Goal: Manage account settings

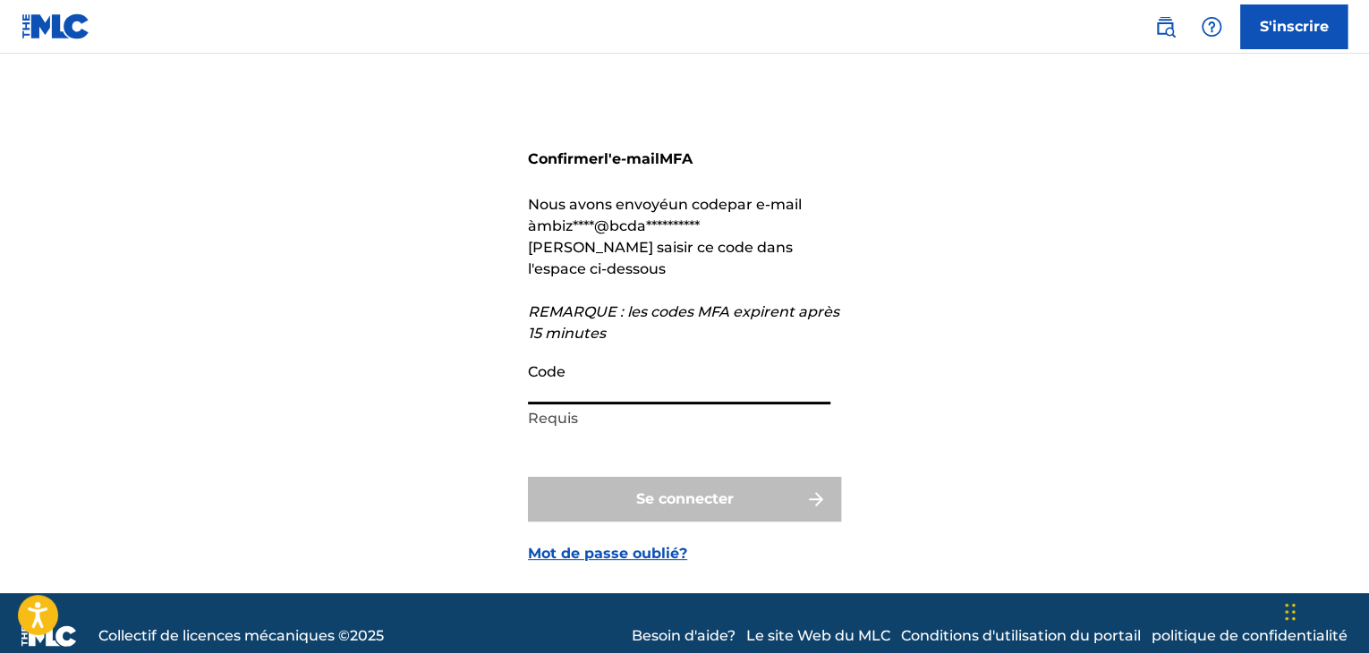
click at [576, 390] on input "Code" at bounding box center [679, 379] width 303 height 51
paste input "563644"
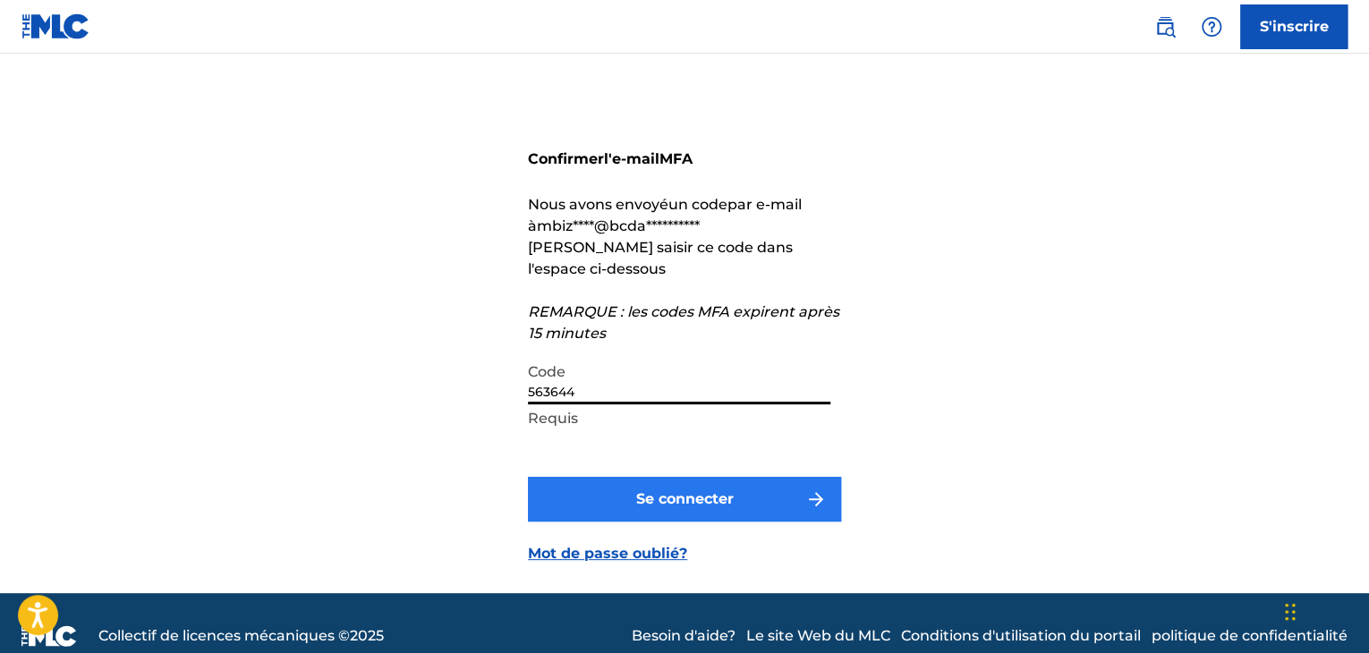
type input "563644"
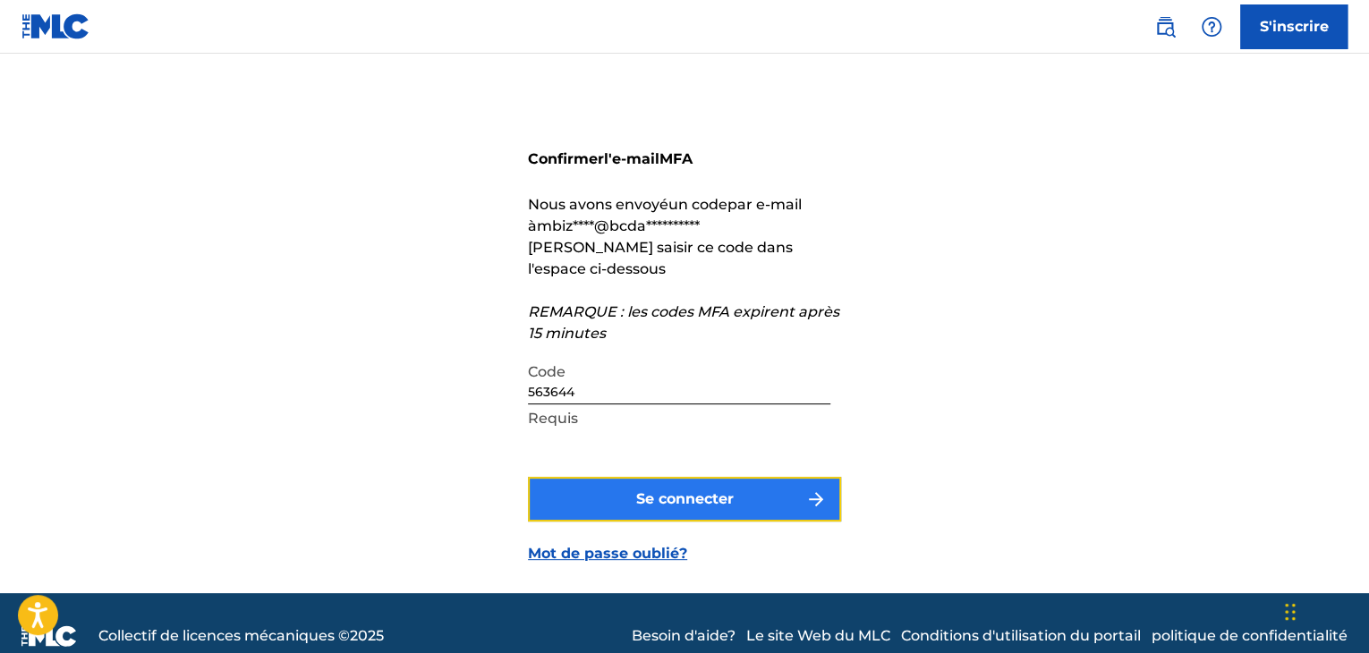
click at [617, 505] on button "Se connecter" at bounding box center [684, 499] width 313 height 45
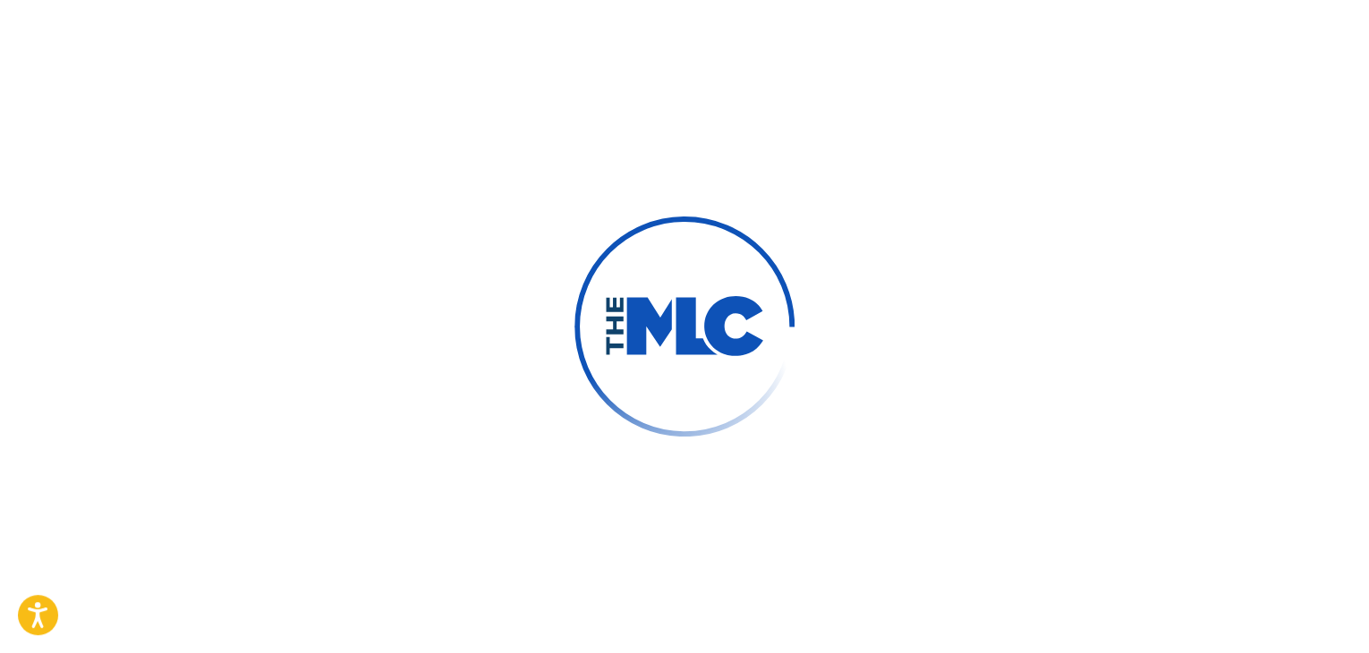
click at [617, 505] on div at bounding box center [684, 326] width 1369 height 653
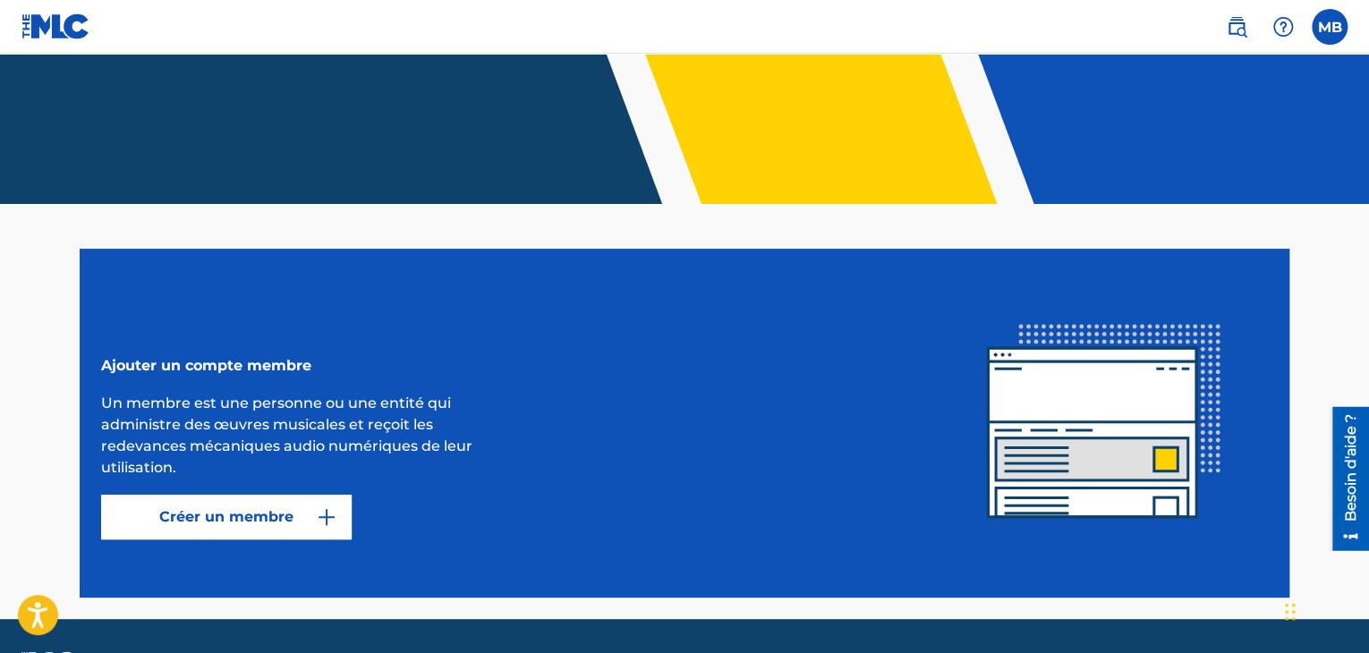
scroll to position [292, 0]
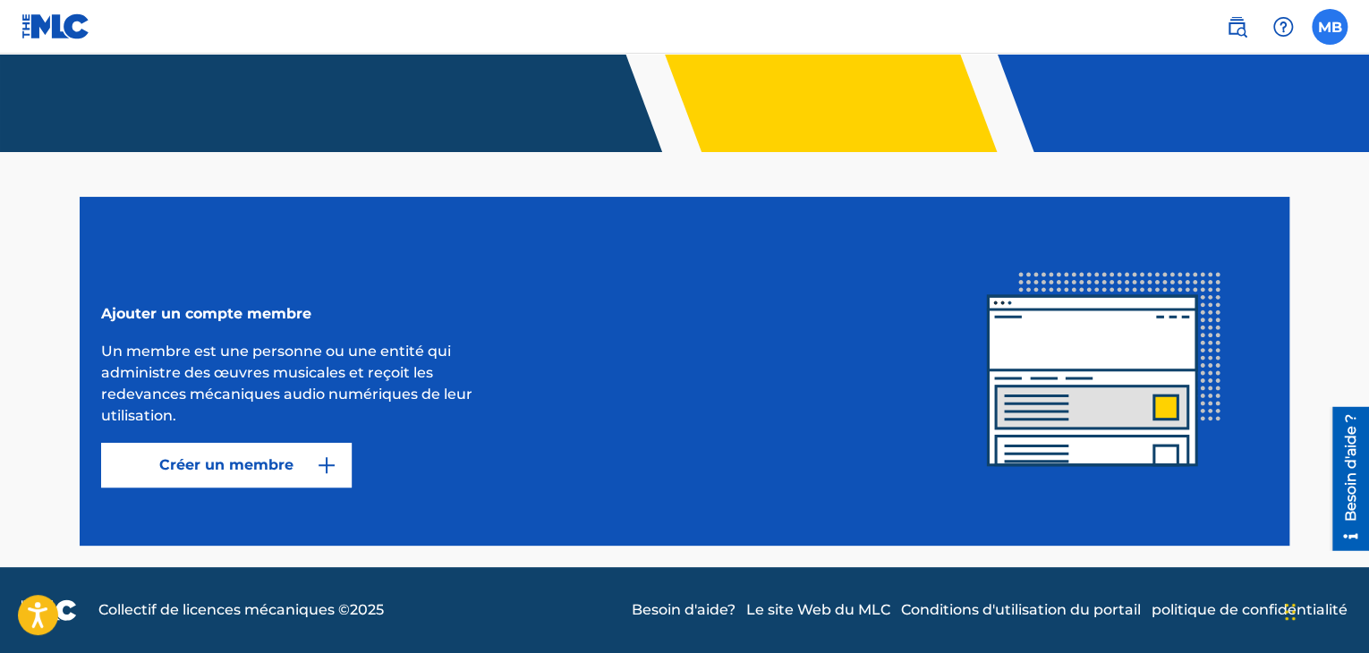
click at [1328, 30] on label at bounding box center [1330, 27] width 36 height 36
click at [1330, 27] on input "MB [PERSON_NAME] [EMAIL_ADDRESS][DOMAIN_NAME] Notification Preferences Profil S…" at bounding box center [1330, 27] width 0 height 0
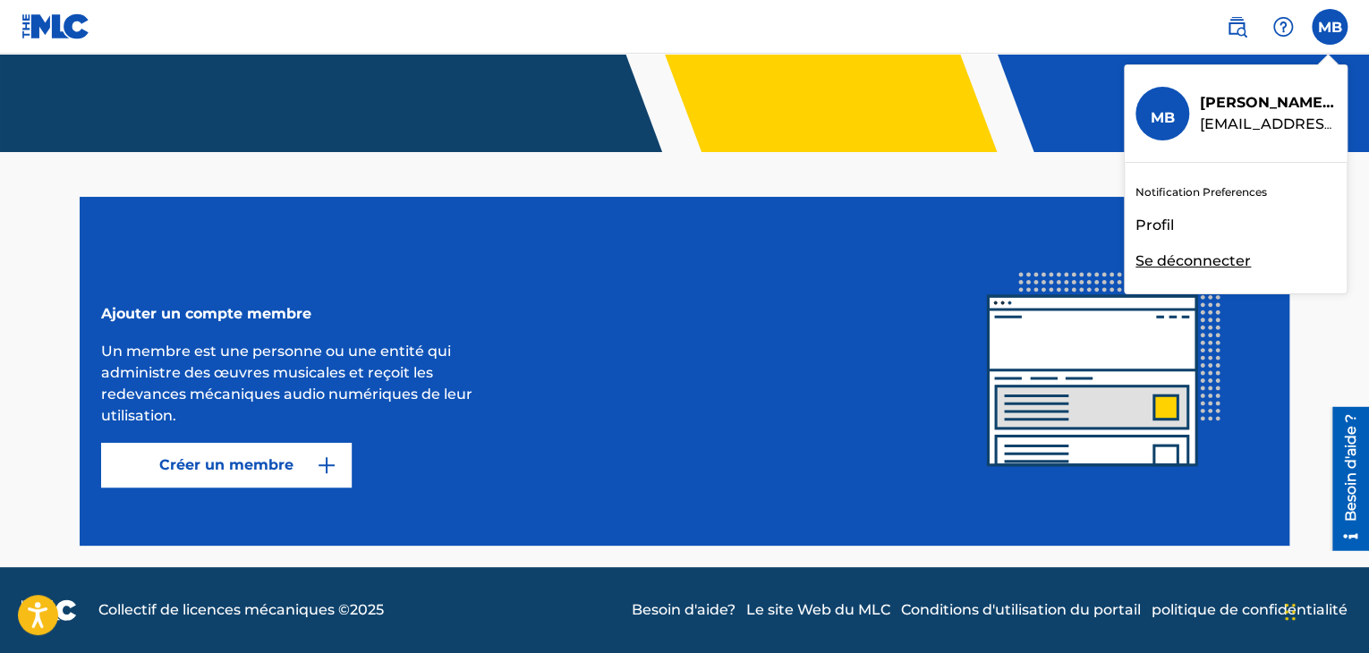
click at [1164, 231] on font "Profil" at bounding box center [1155, 225] width 38 height 17
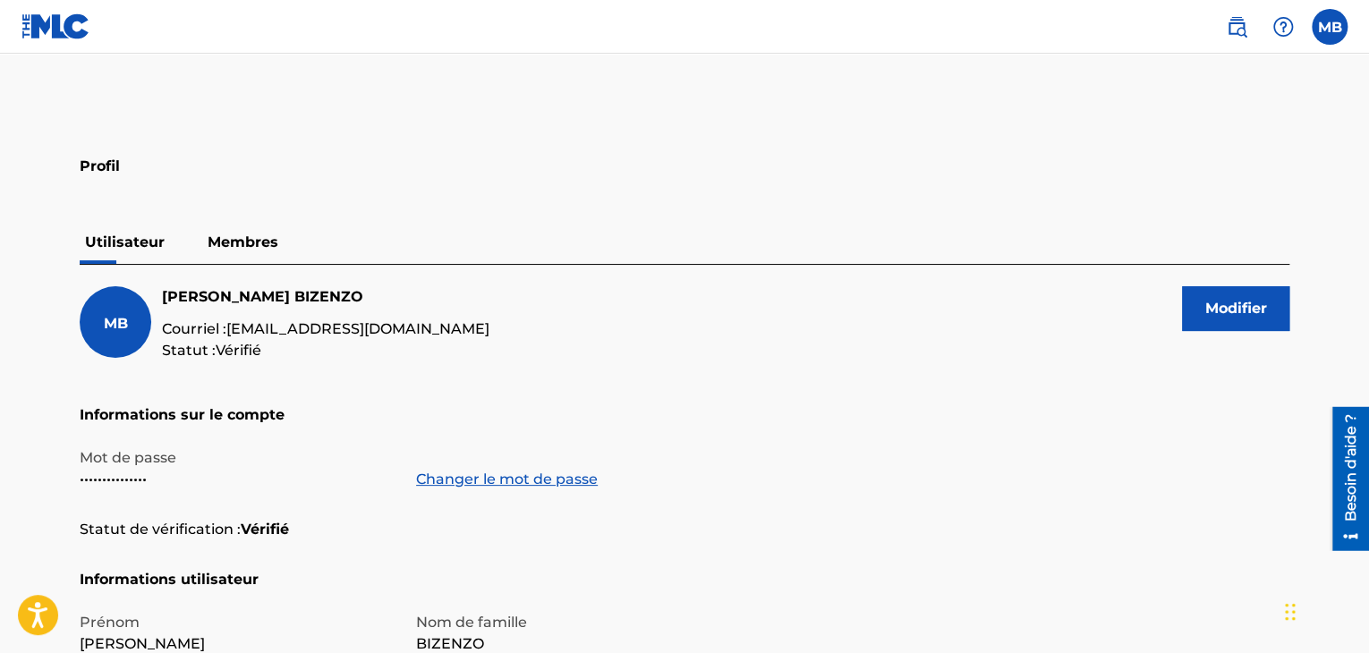
scroll to position [75, 0]
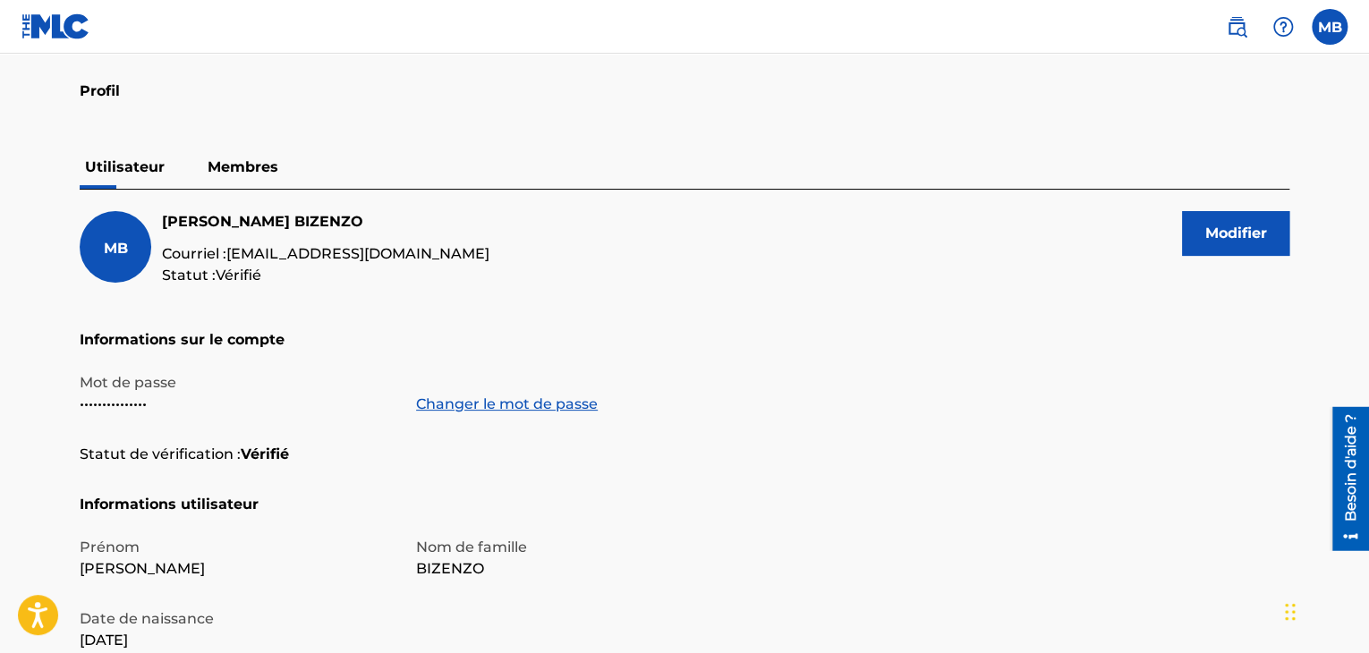
click at [250, 166] on font "Membres" at bounding box center [243, 166] width 71 height 17
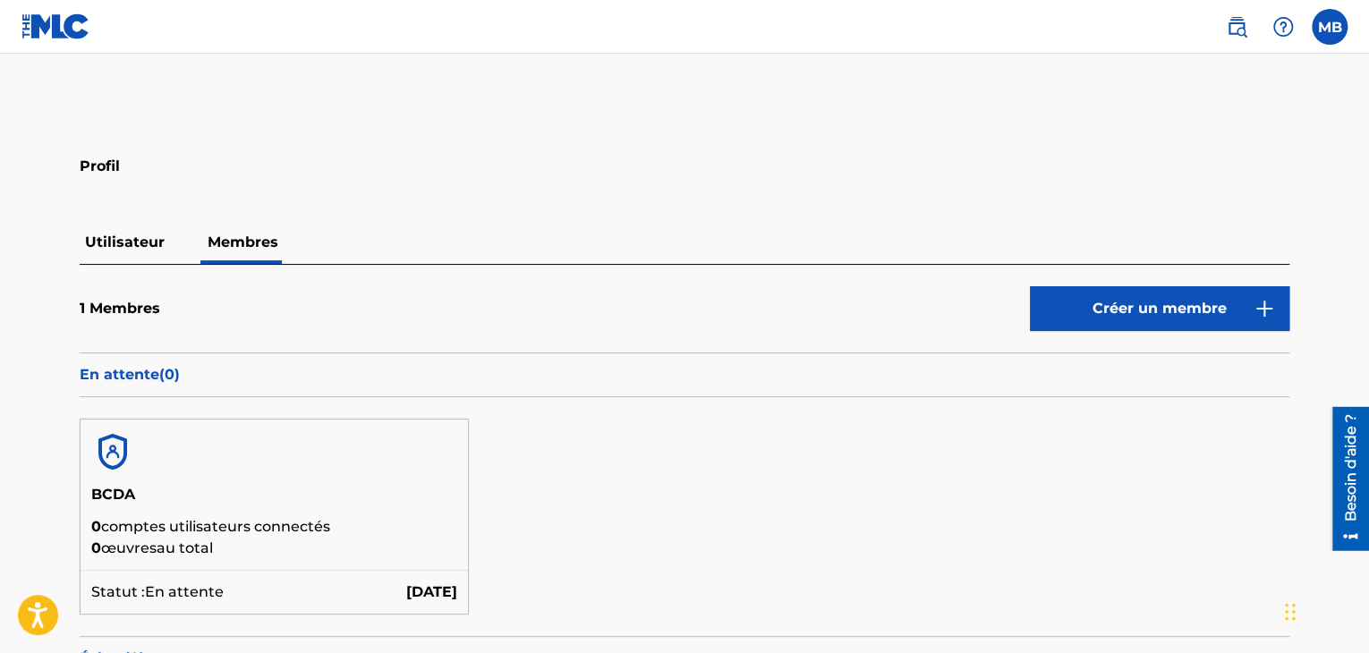
click at [423, 349] on div "1 Membres Créer un membre" at bounding box center [685, 319] width 1210 height 66
click at [1241, 30] on img at bounding box center [1236, 26] width 21 height 21
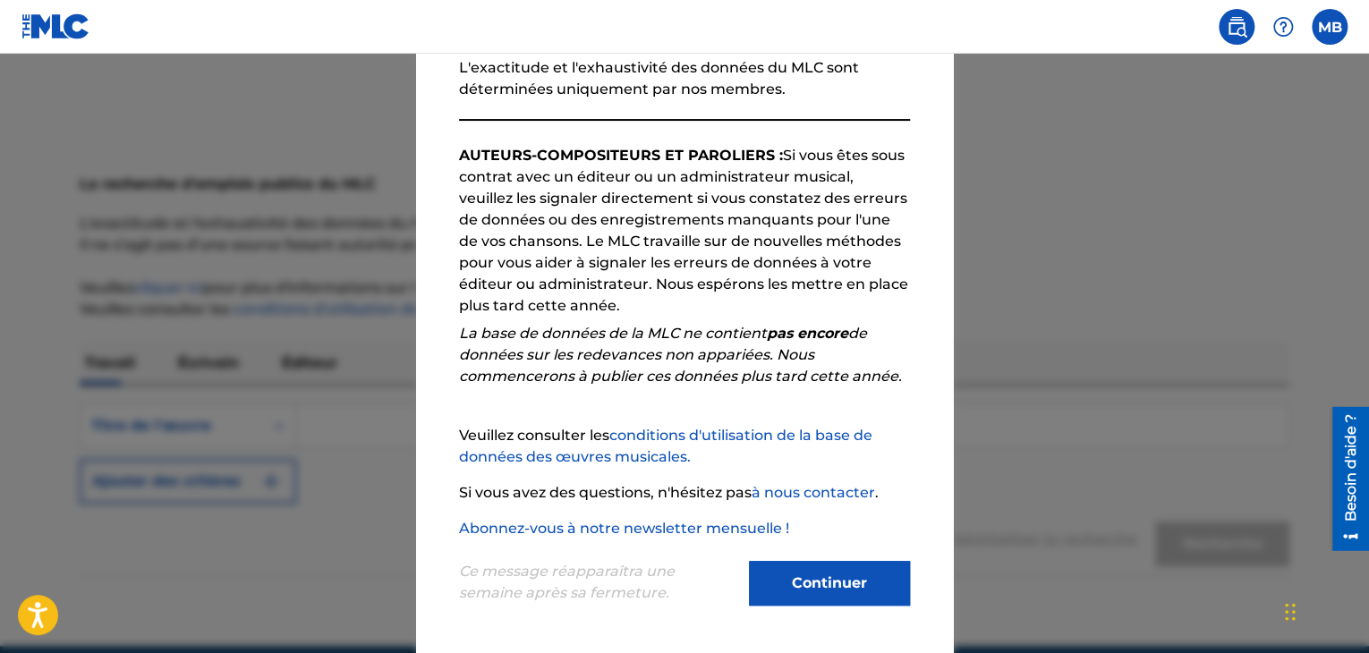
scroll to position [79, 0]
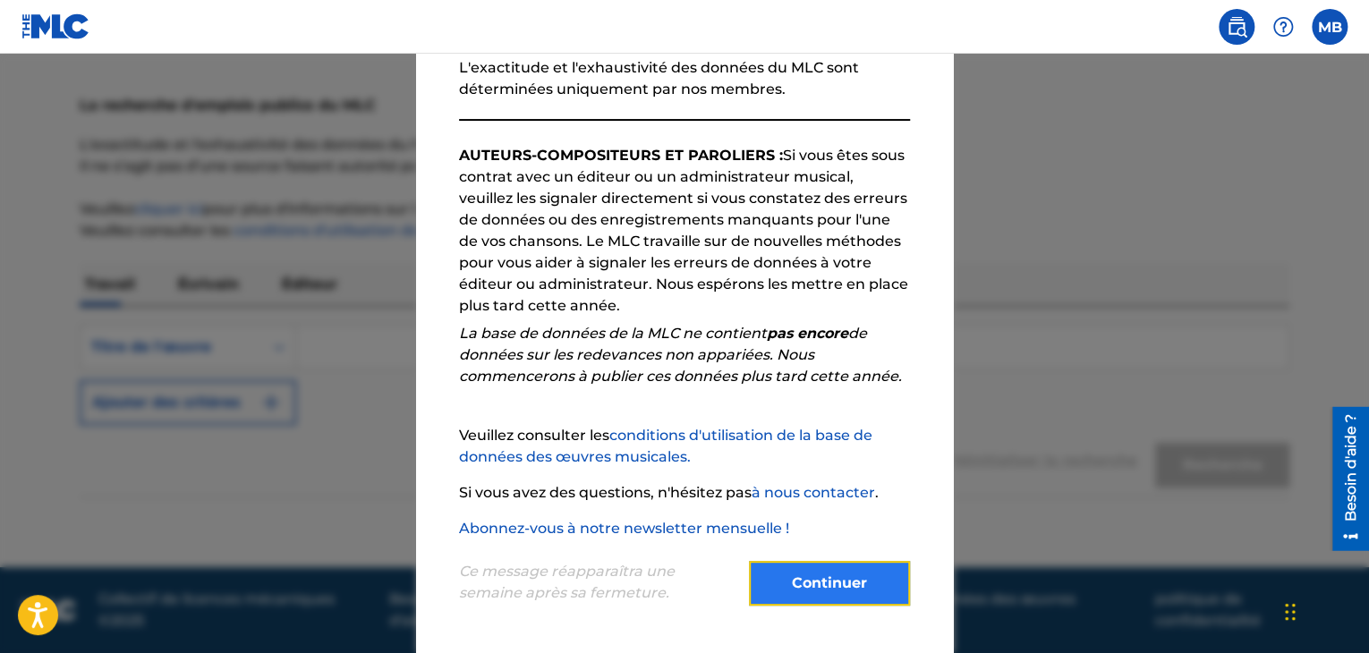
click at [812, 584] on font "Continuer" at bounding box center [829, 583] width 75 height 17
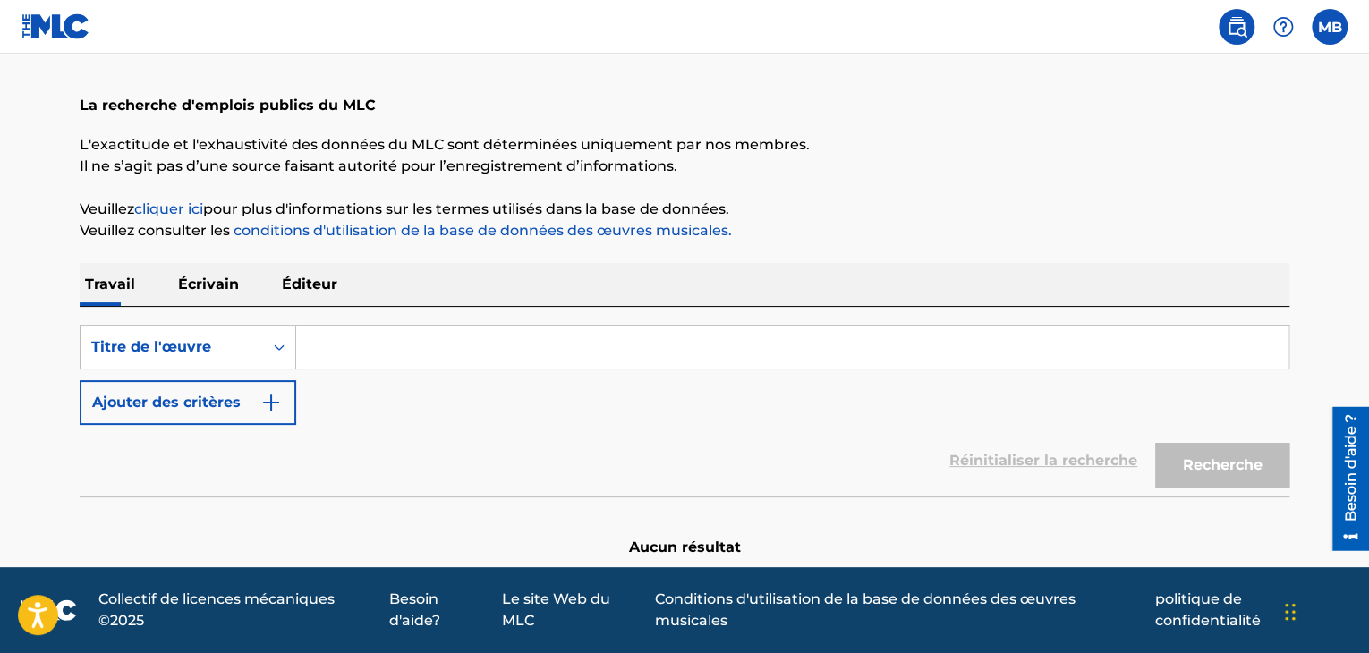
click at [309, 285] on font "Éditeur" at bounding box center [309, 284] width 55 height 17
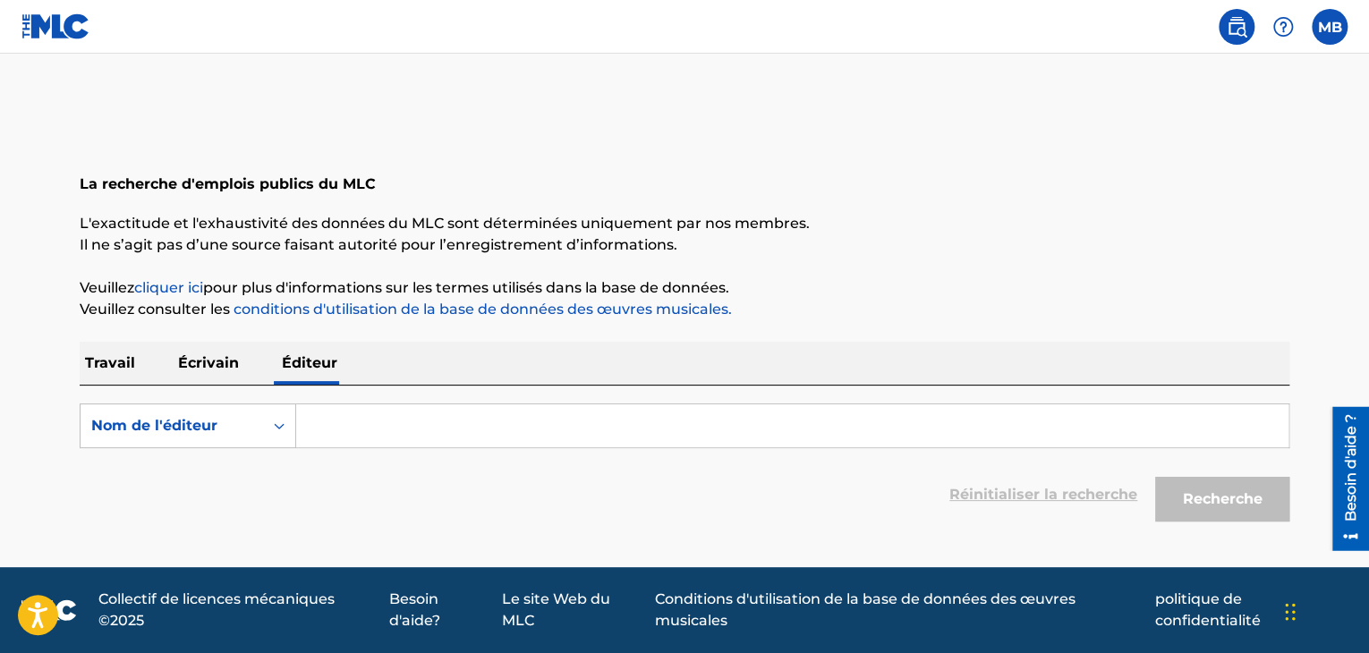
click at [325, 431] on input "Formulaire de recherche" at bounding box center [792, 426] width 993 height 43
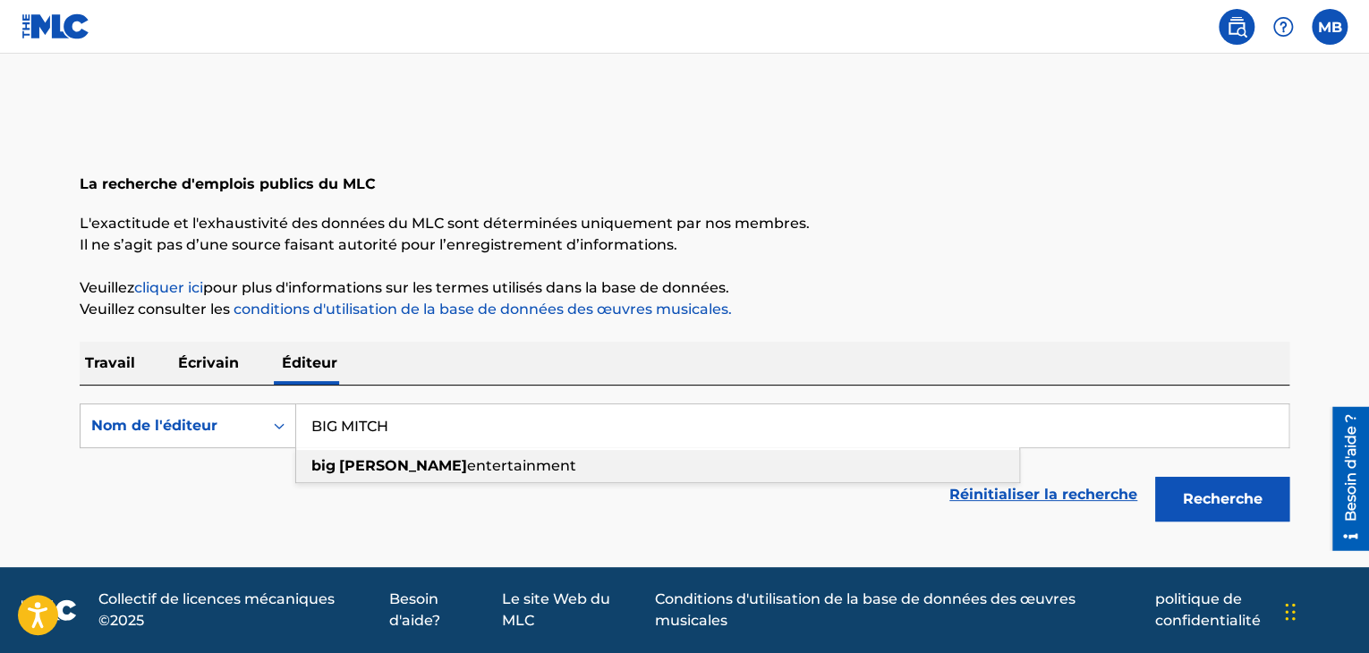
click at [380, 466] on strong "[PERSON_NAME]" at bounding box center [403, 465] width 128 height 17
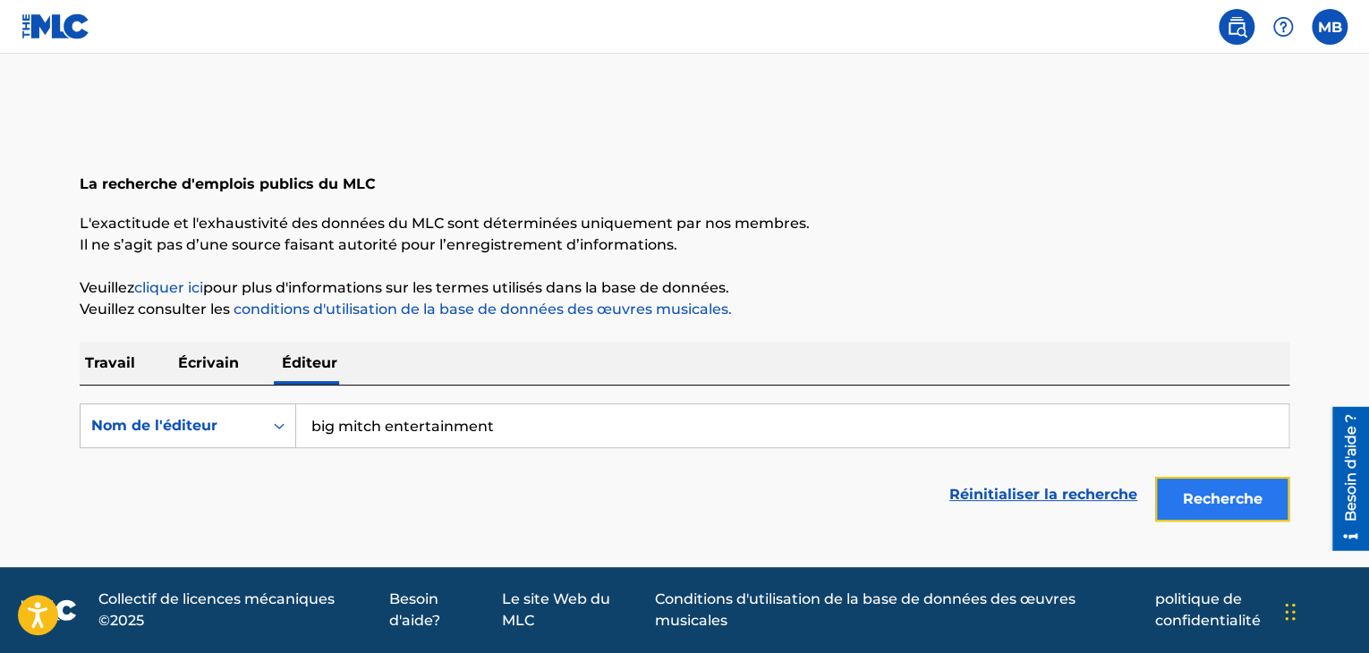
click at [1264, 508] on button "Recherche" at bounding box center [1222, 499] width 134 height 45
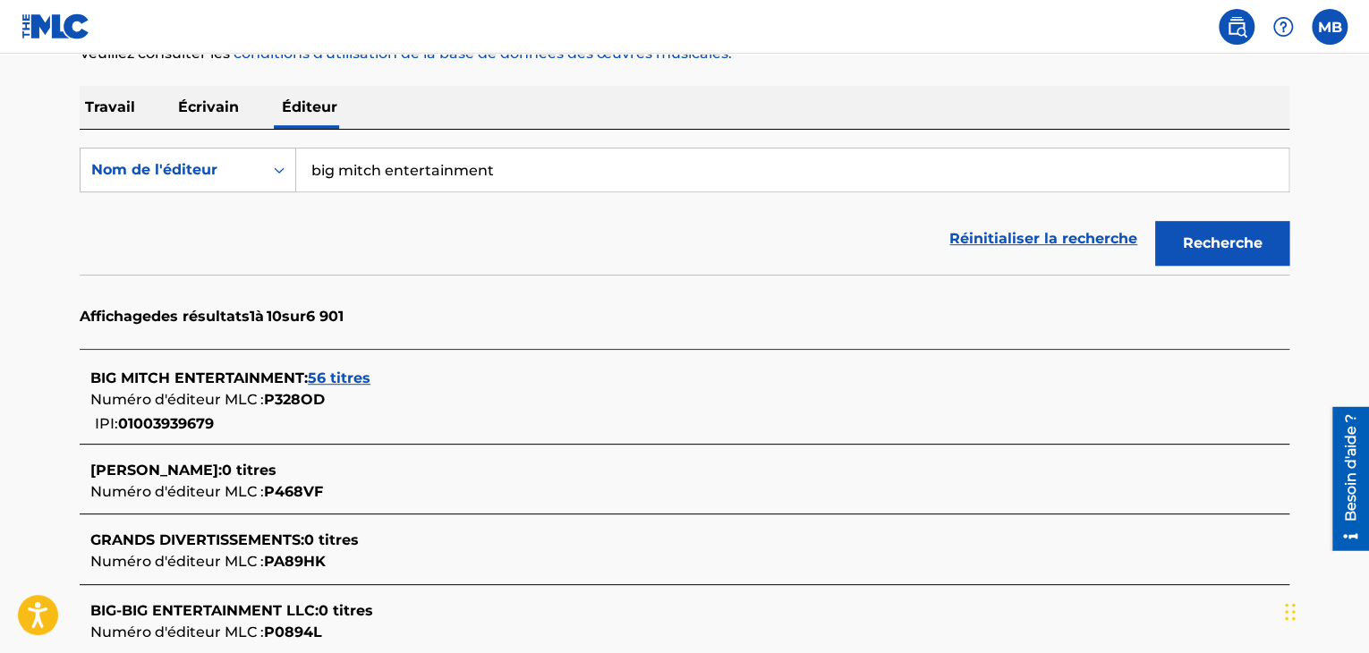
scroll to position [254, 0]
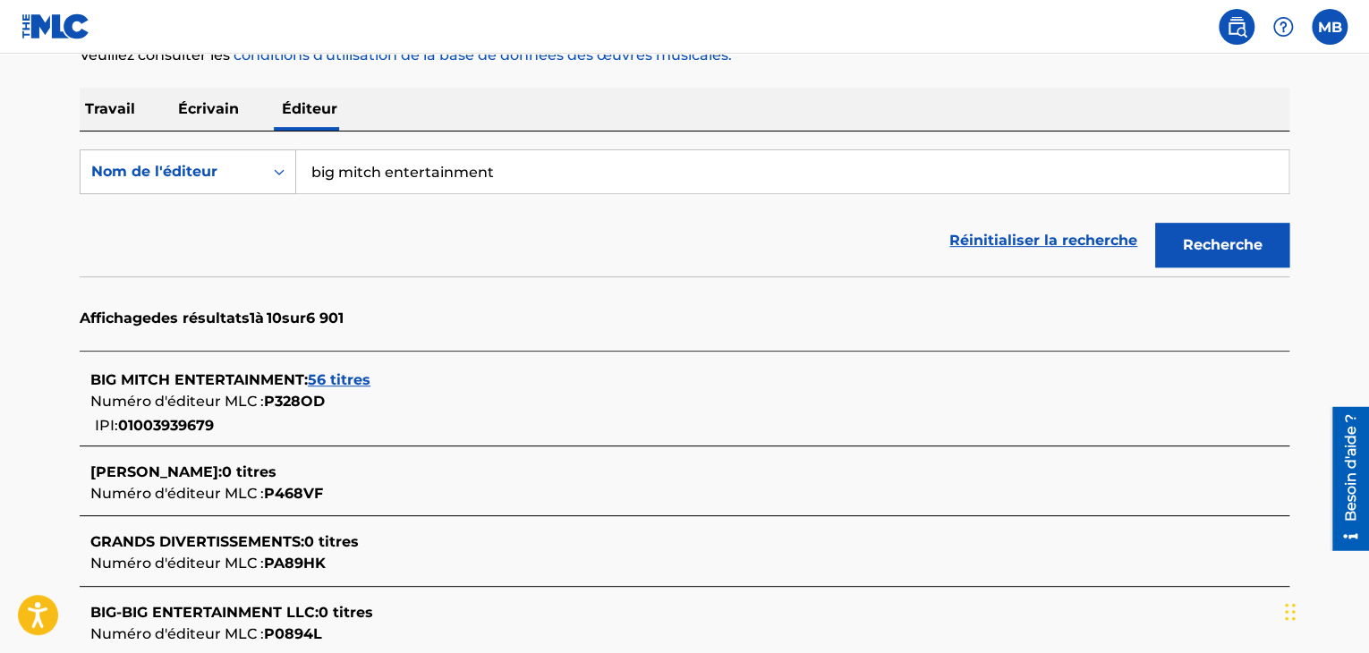
click at [333, 383] on font "56 titres" at bounding box center [339, 379] width 63 height 17
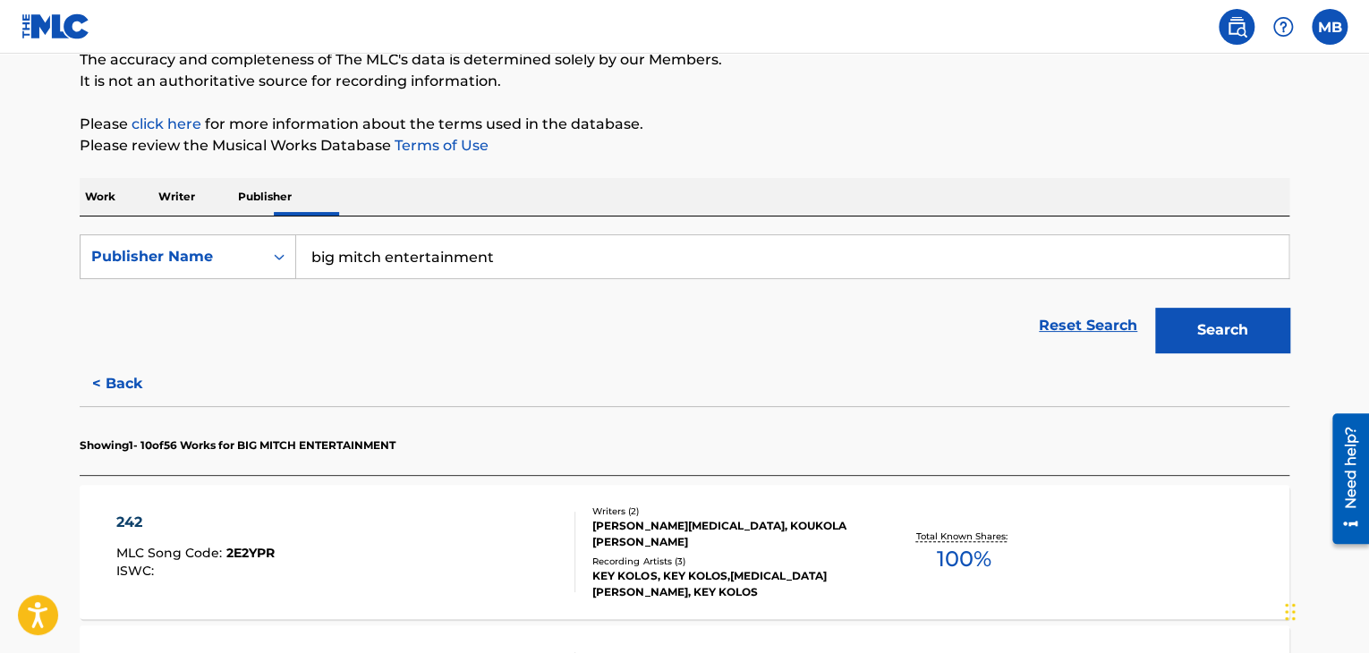
scroll to position [162, 0]
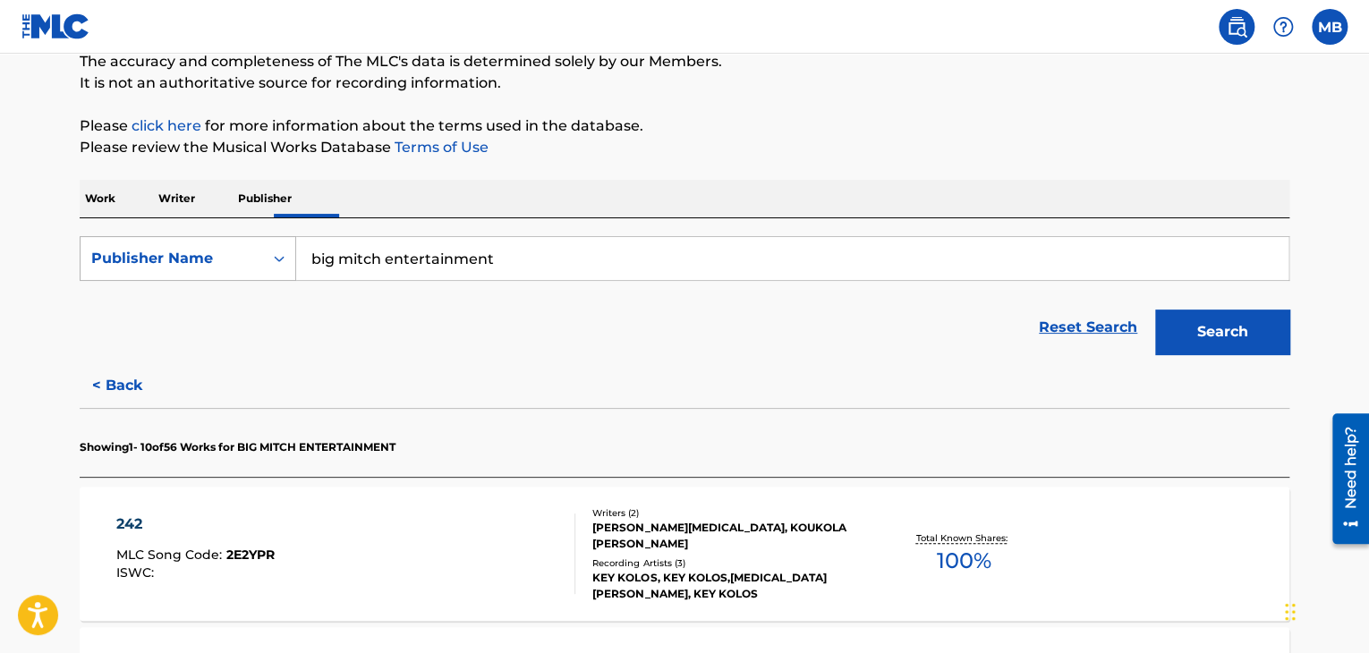
drag, startPoint x: 499, startPoint y: 259, endPoint x: 218, endPoint y: 269, distance: 280.3
click at [218, 269] on div "SearchWithCriteriad4ff8ced-ecfb-4161-9ad7-75e9fcfe33bb Publisher Name big mitch…" at bounding box center [685, 258] width 1210 height 45
click at [1155, 310] on button "Search" at bounding box center [1222, 332] width 134 height 45
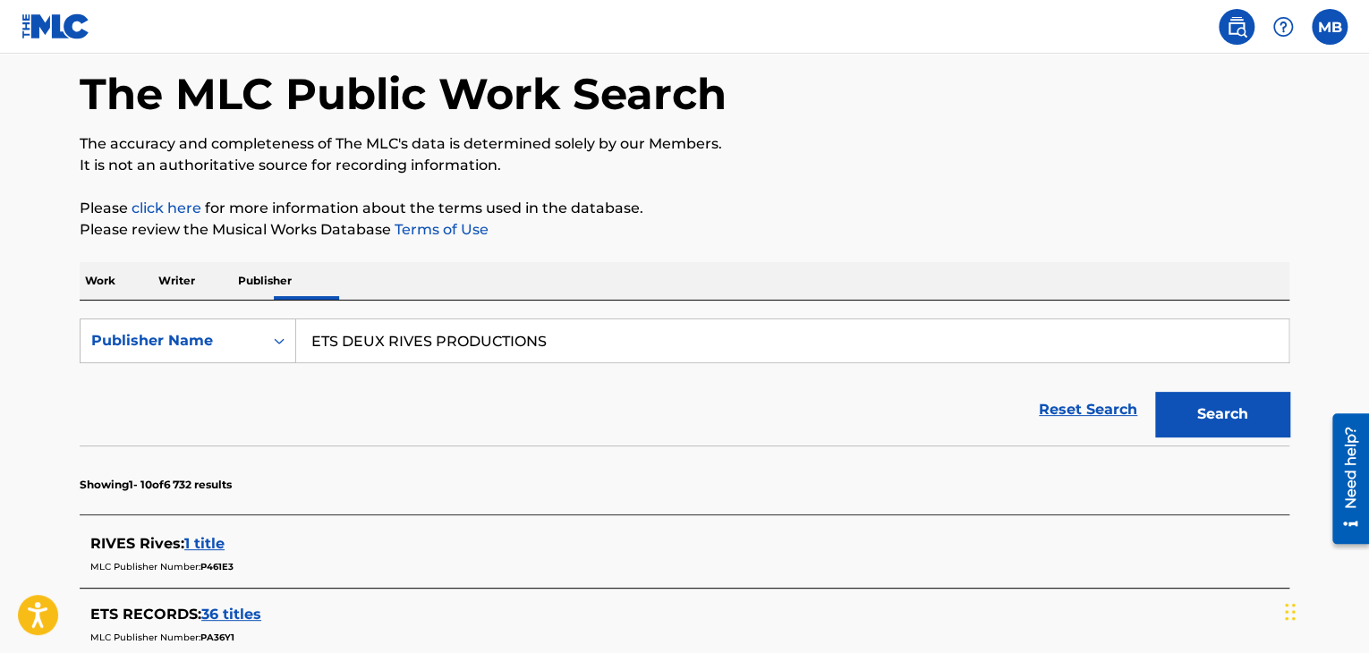
scroll to position [0, 0]
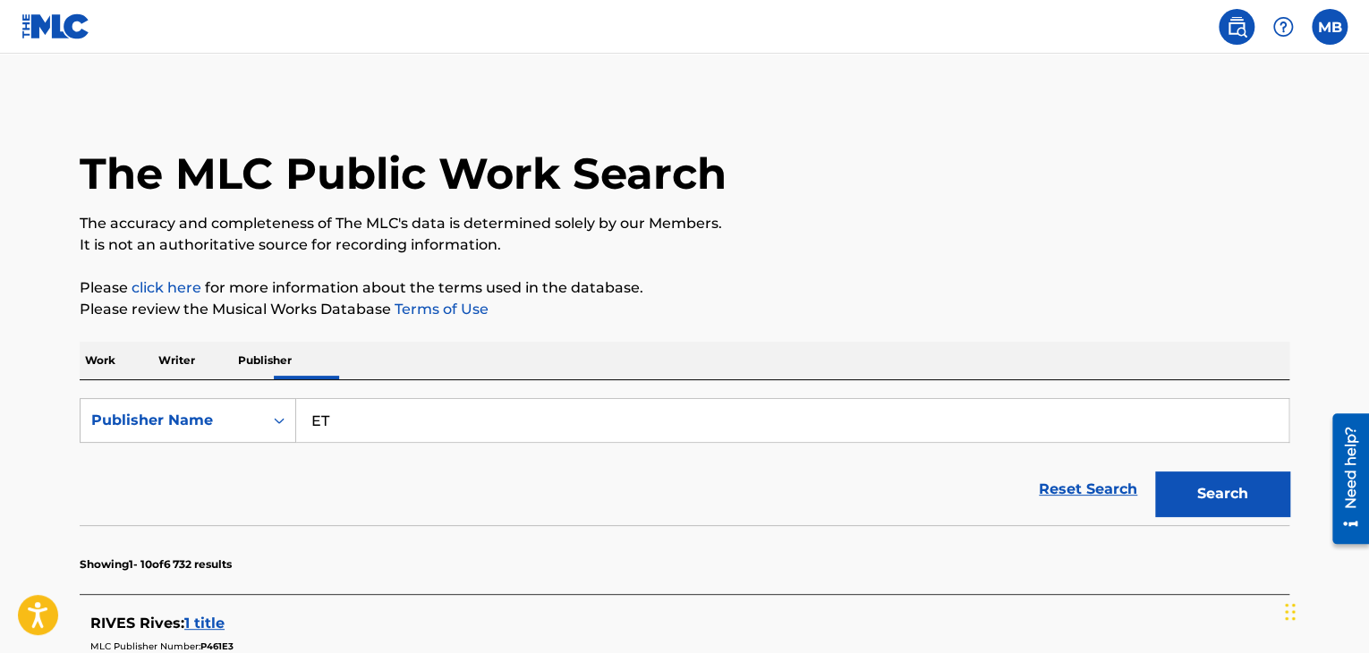
type input "E"
type input "87 INDUSTRY"
click at [1155, 472] on button "Search" at bounding box center [1222, 494] width 134 height 45
drag, startPoint x: 423, startPoint y: 406, endPoint x: 261, endPoint y: 417, distance: 162.4
click at [261, 417] on div "SearchWithCriteriad4ff8ced-ecfb-4161-9ad7-75e9fcfe33bb Publisher Name 87 INDUST…" at bounding box center [685, 420] width 1210 height 45
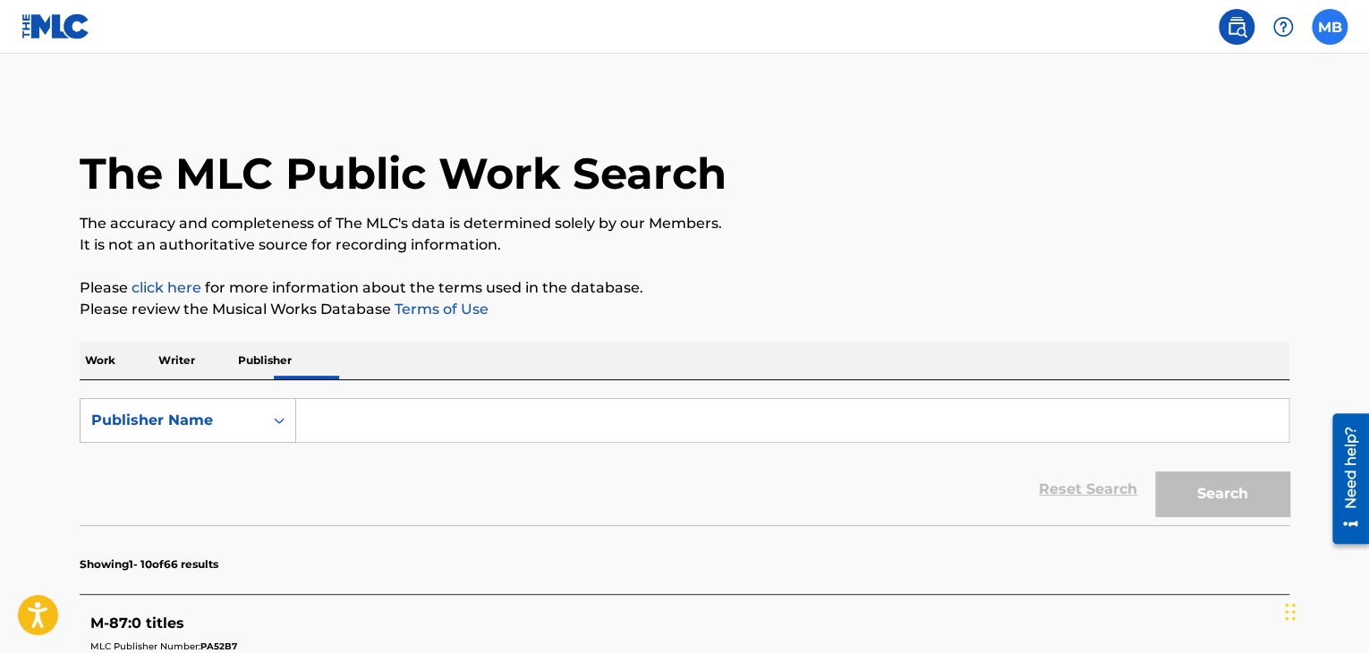
click at [1327, 30] on label at bounding box center [1330, 27] width 36 height 36
click at [1330, 27] on input "MB [PERSON_NAME] [EMAIL_ADDRESS][DOMAIN_NAME] Notification Preferences Profile …" at bounding box center [1330, 27] width 0 height 0
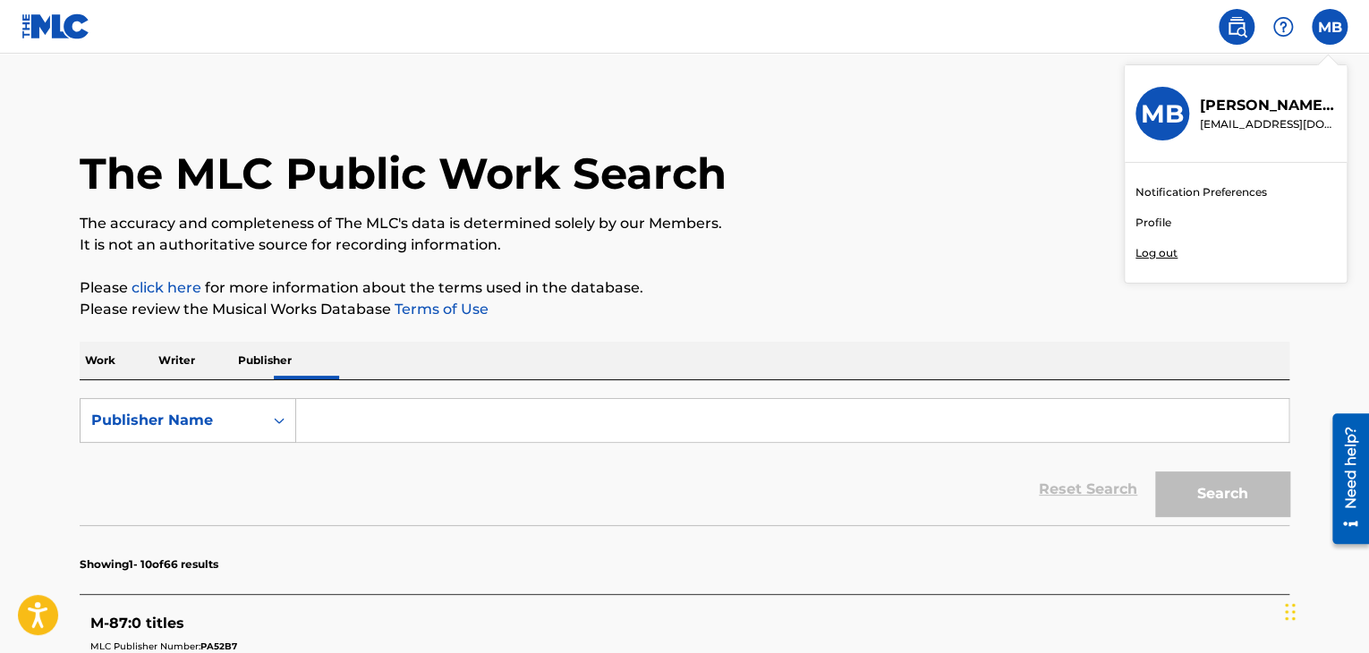
click at [1196, 190] on link "Notification Preferences" at bounding box center [1202, 192] width 132 height 16
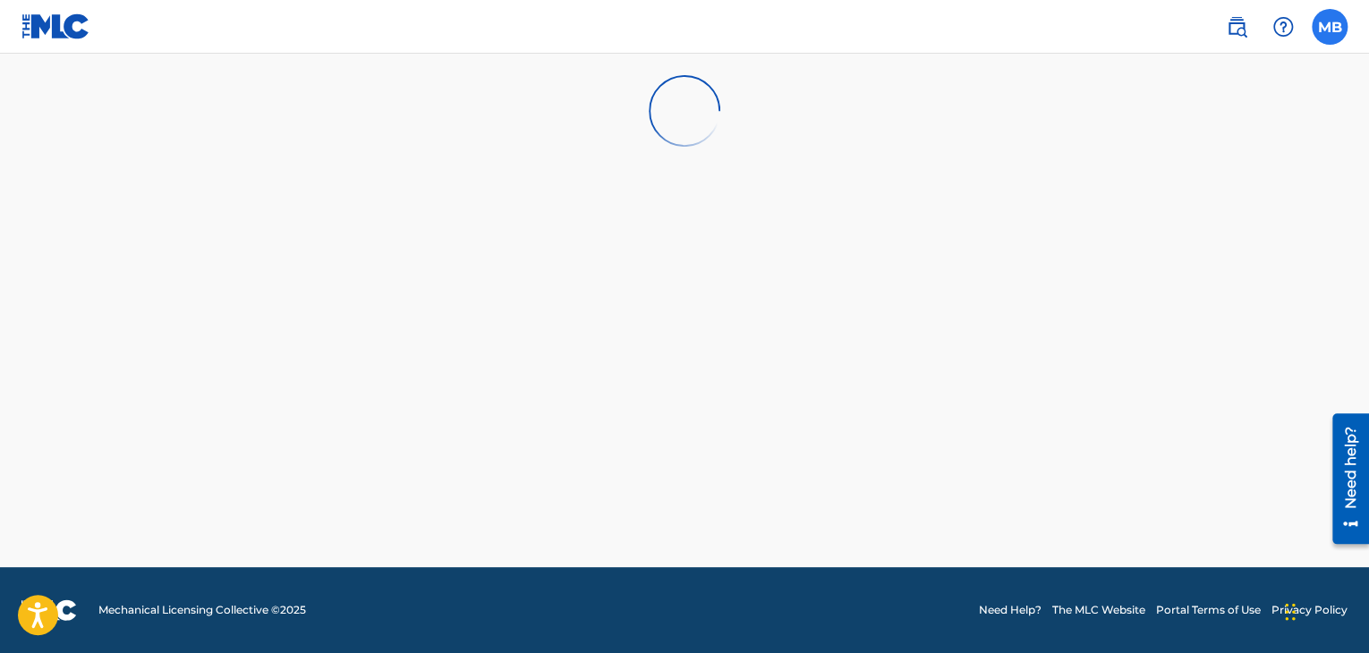
click at [1336, 25] on label at bounding box center [1330, 27] width 36 height 36
click at [1330, 27] on input "MB [PERSON_NAME] [EMAIL_ADDRESS][DOMAIN_NAME] Notification Preferences Profile …" at bounding box center [1330, 27] width 0 height 0
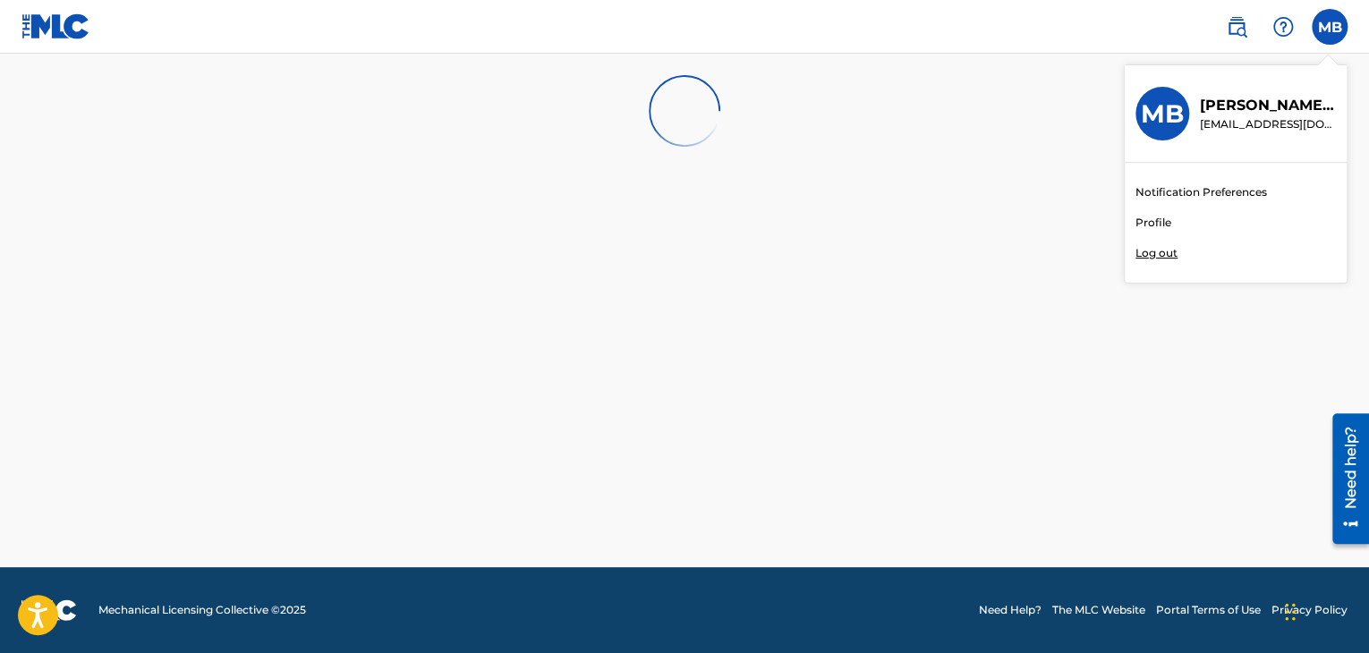
click at [1165, 224] on link "Profile" at bounding box center [1154, 223] width 36 height 16
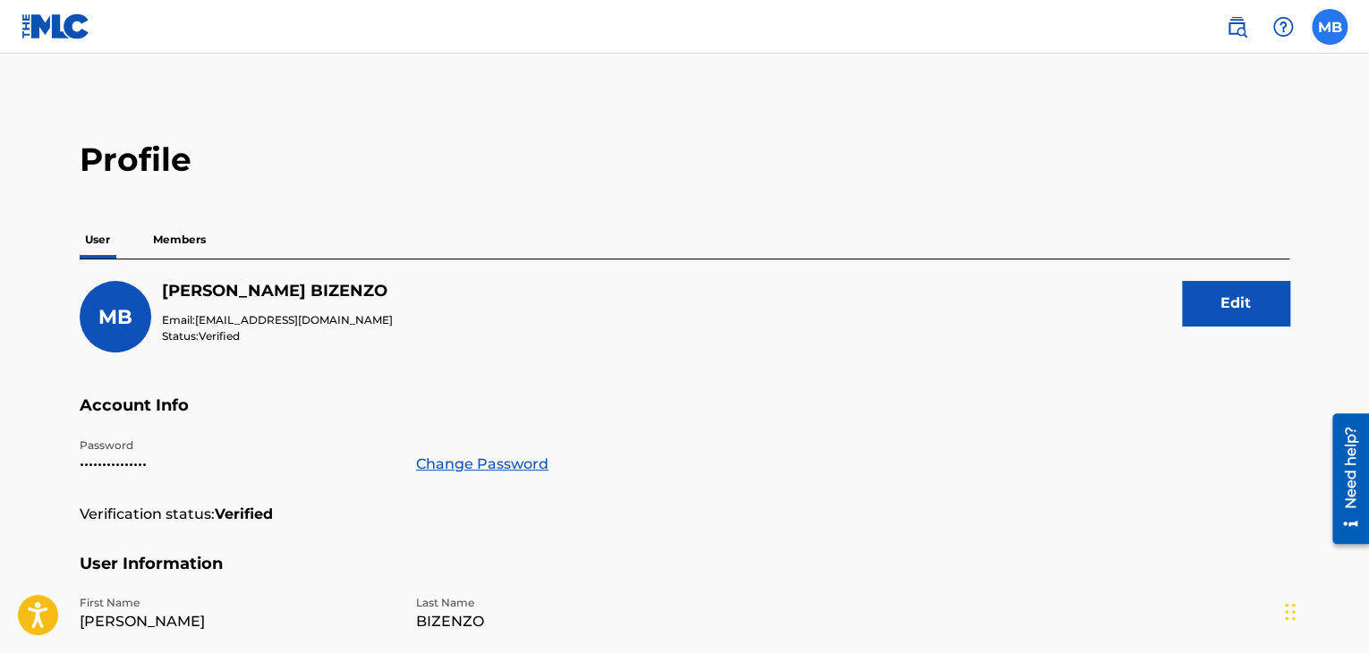
click at [1339, 37] on label at bounding box center [1330, 27] width 36 height 36
click at [1330, 27] on input "MB [PERSON_NAME] [EMAIL_ADDRESS][DOMAIN_NAME] Notification Preferences Profile …" at bounding box center [1330, 27] width 0 height 0
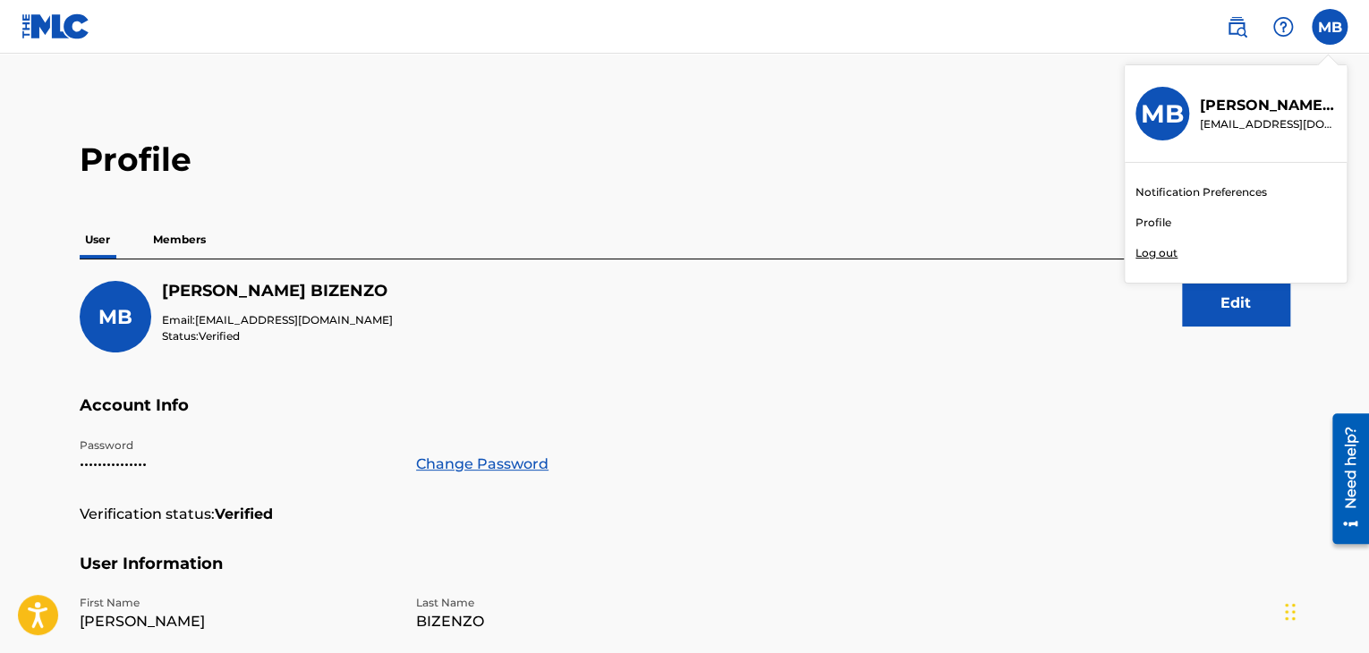
click at [1157, 257] on p "Log out" at bounding box center [1157, 253] width 42 height 16
click at [1330, 27] on input "MB [PERSON_NAME] [EMAIL_ADDRESS][DOMAIN_NAME] Notification Preferences Profile …" at bounding box center [1330, 27] width 0 height 0
